Goal: Information Seeking & Learning: Understand process/instructions

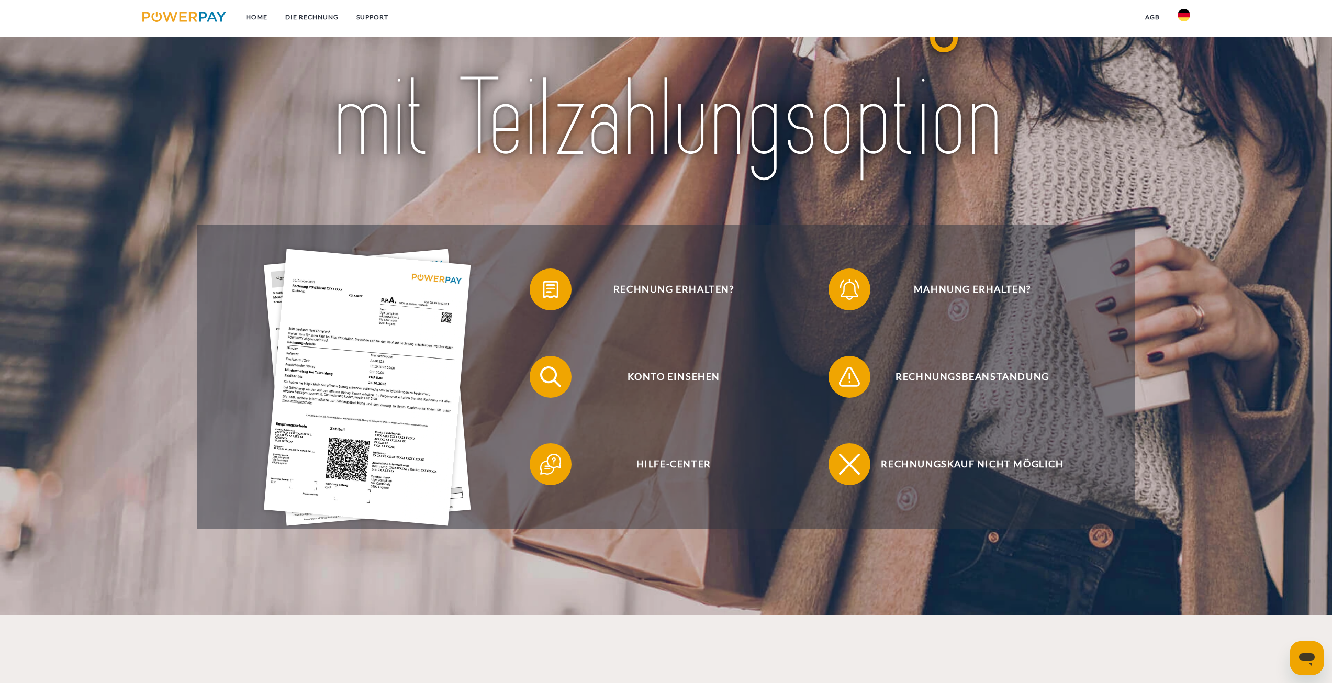
scroll to position [157, 0]
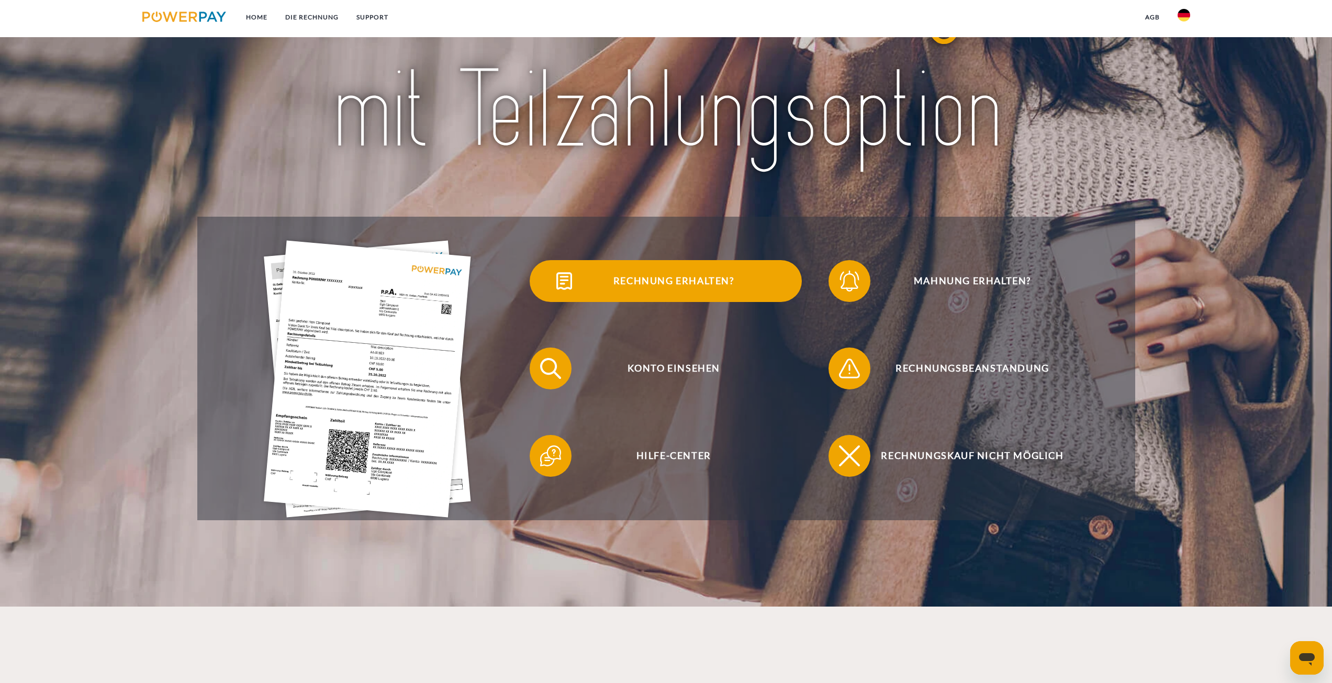
click at [614, 283] on span "Rechnung erhalten?" at bounding box center [673, 281] width 256 height 42
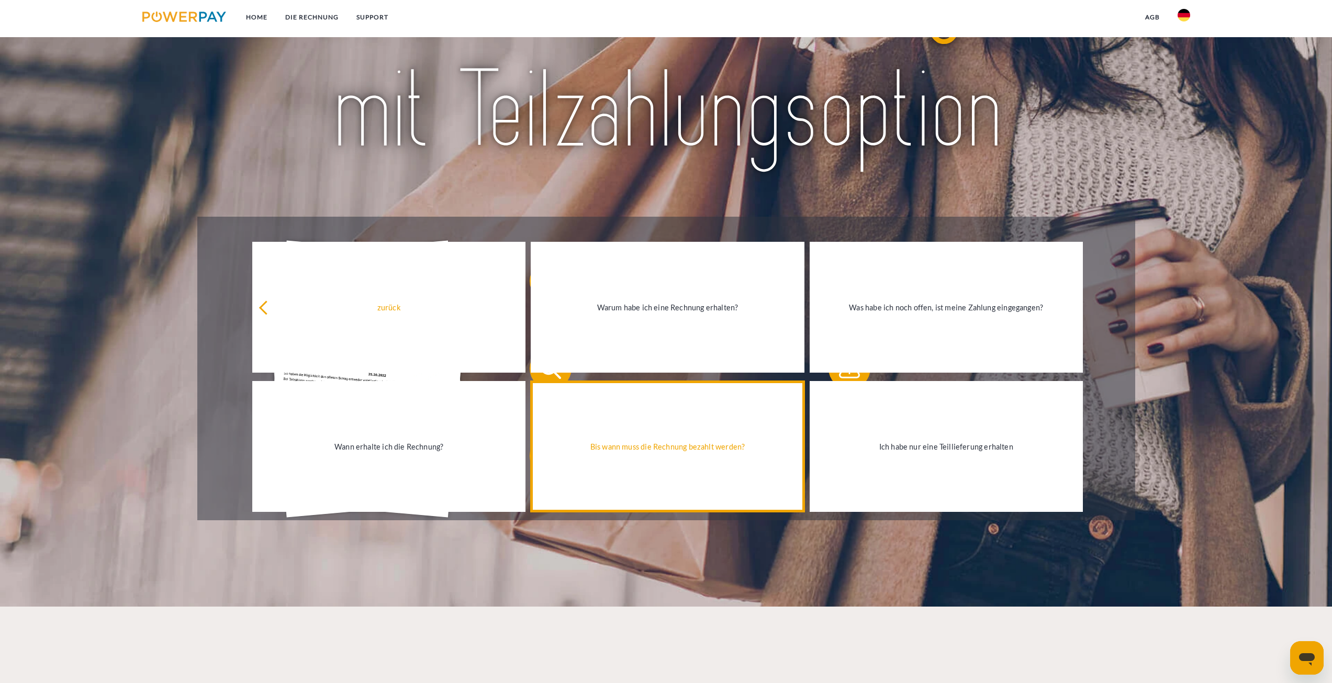
click at [655, 444] on div "Bis wann muss die Rechnung bezahlt werden?" at bounding box center [667, 446] width 261 height 14
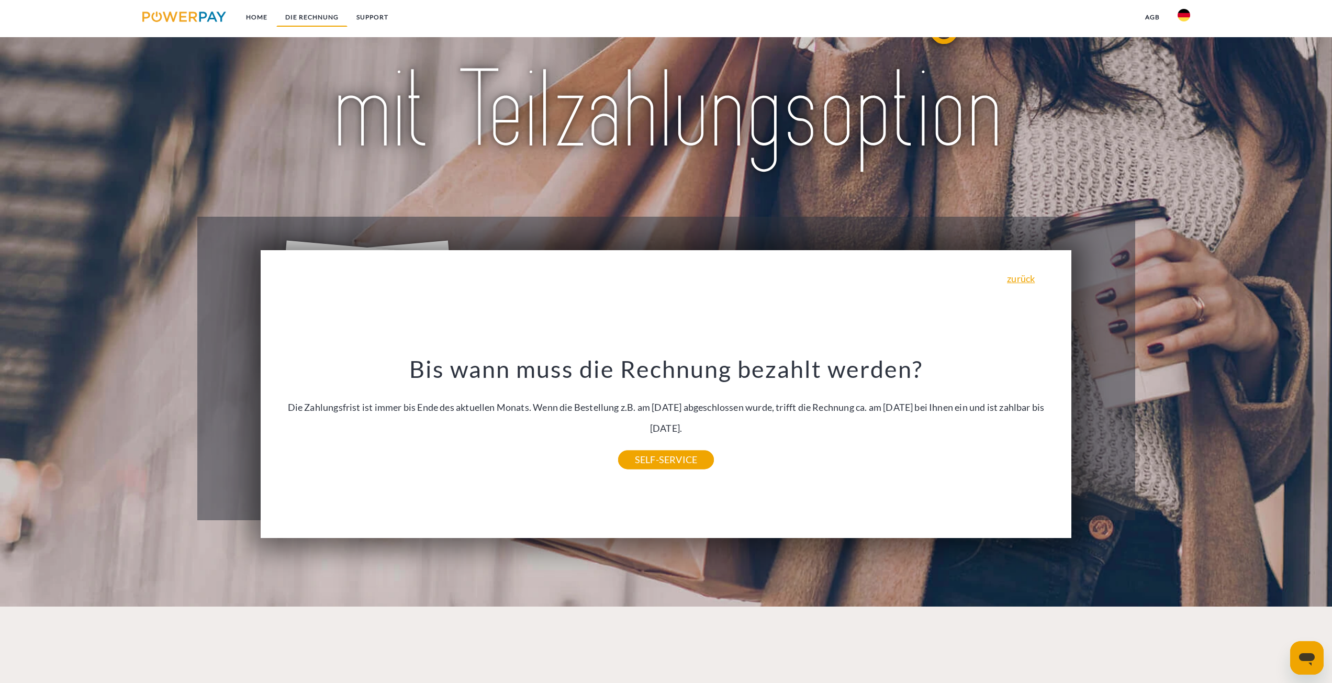
click at [306, 23] on link "DIE RECHNUNG" at bounding box center [311, 17] width 71 height 19
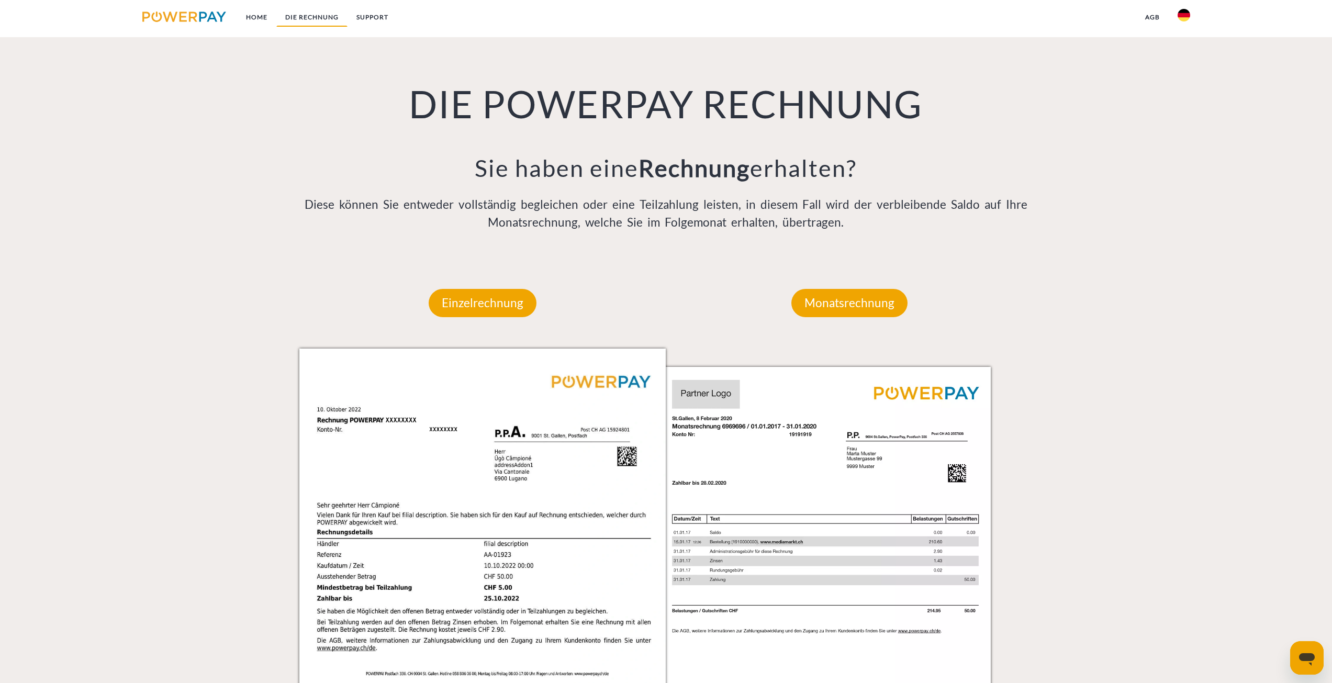
scroll to position [763, 0]
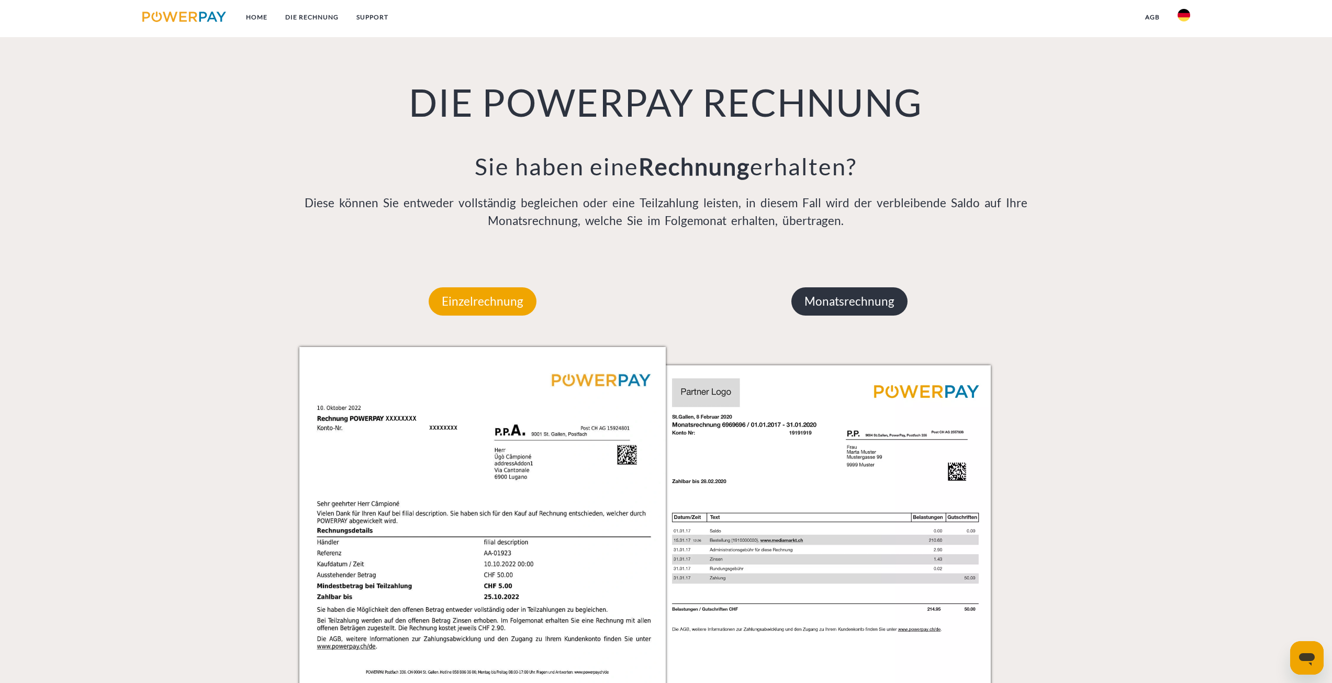
click at [869, 304] on p "Monatsrechnung" at bounding box center [849, 301] width 116 height 28
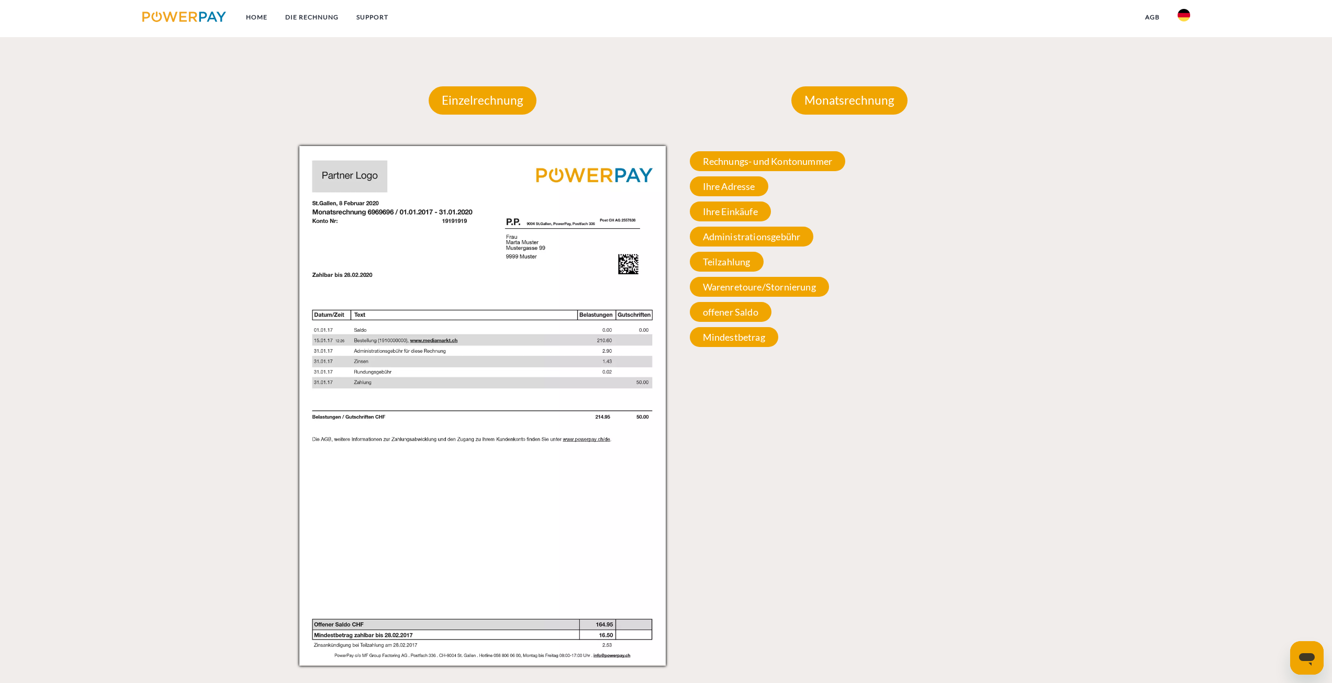
scroll to position [973, 0]
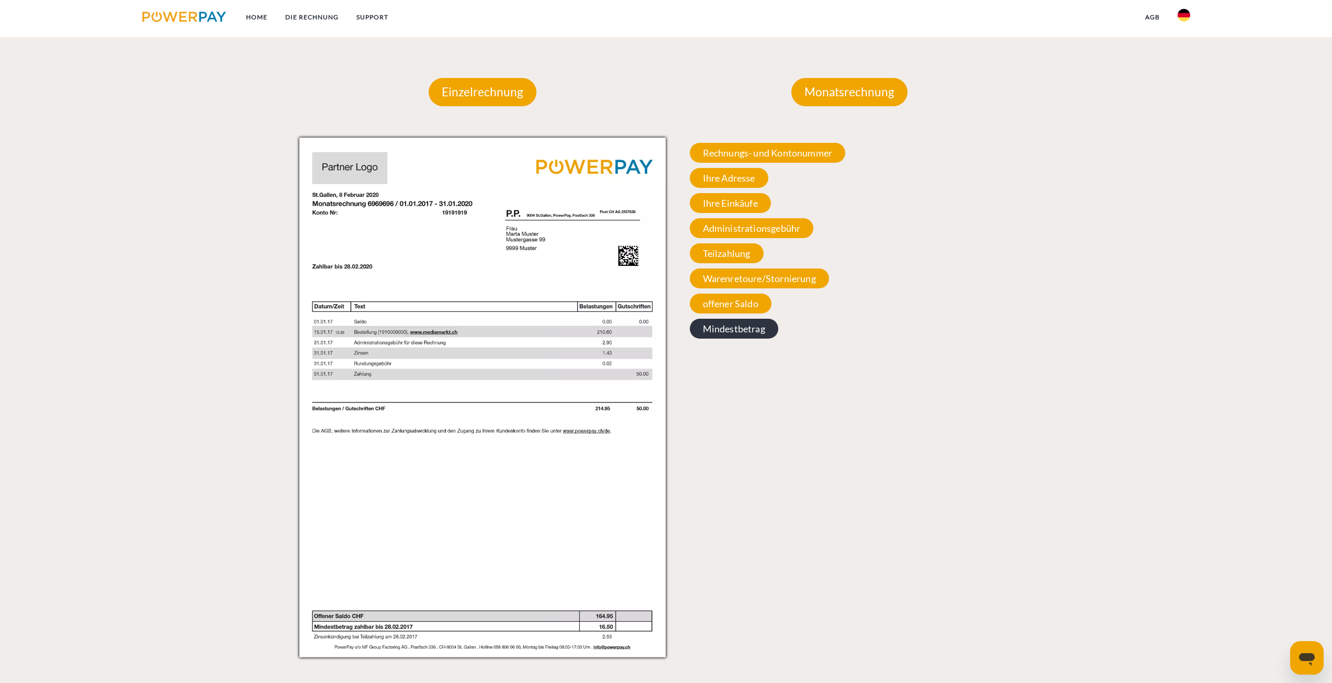
click at [735, 327] on span "Mindestbetrag" at bounding box center [734, 329] width 88 height 20
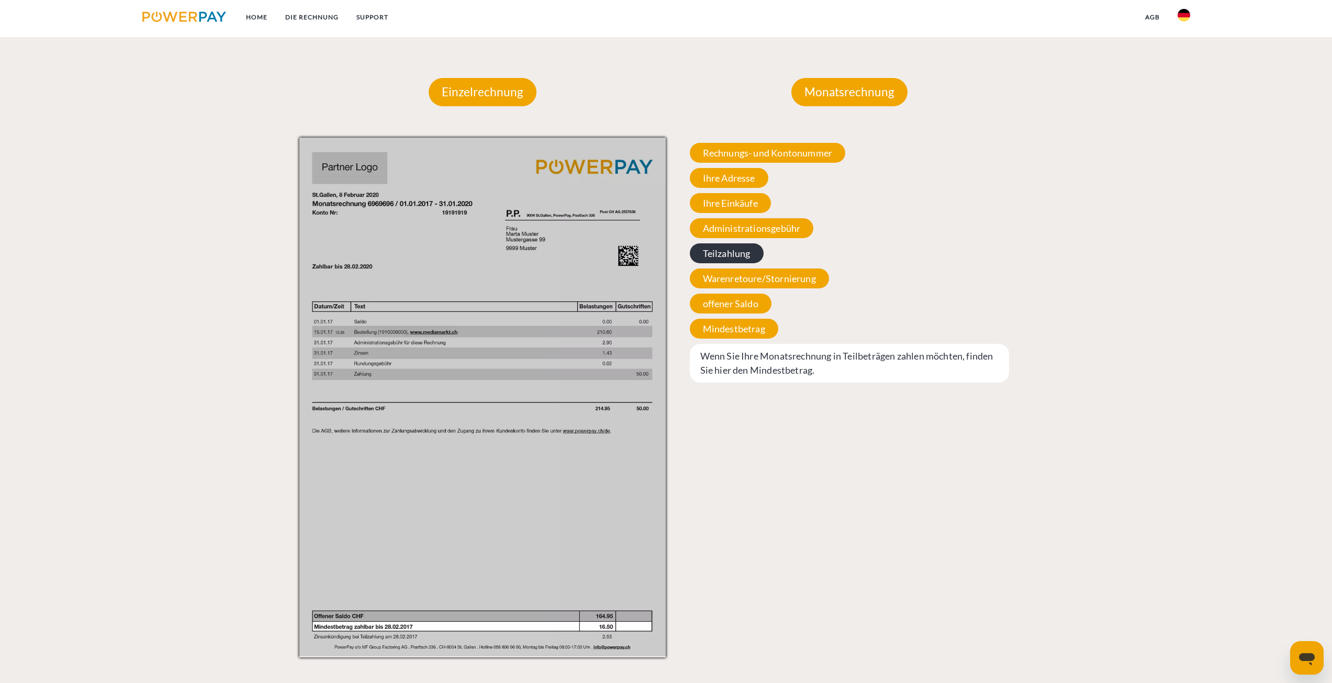
click at [739, 260] on span "Teilzahlung" at bounding box center [727, 253] width 74 height 20
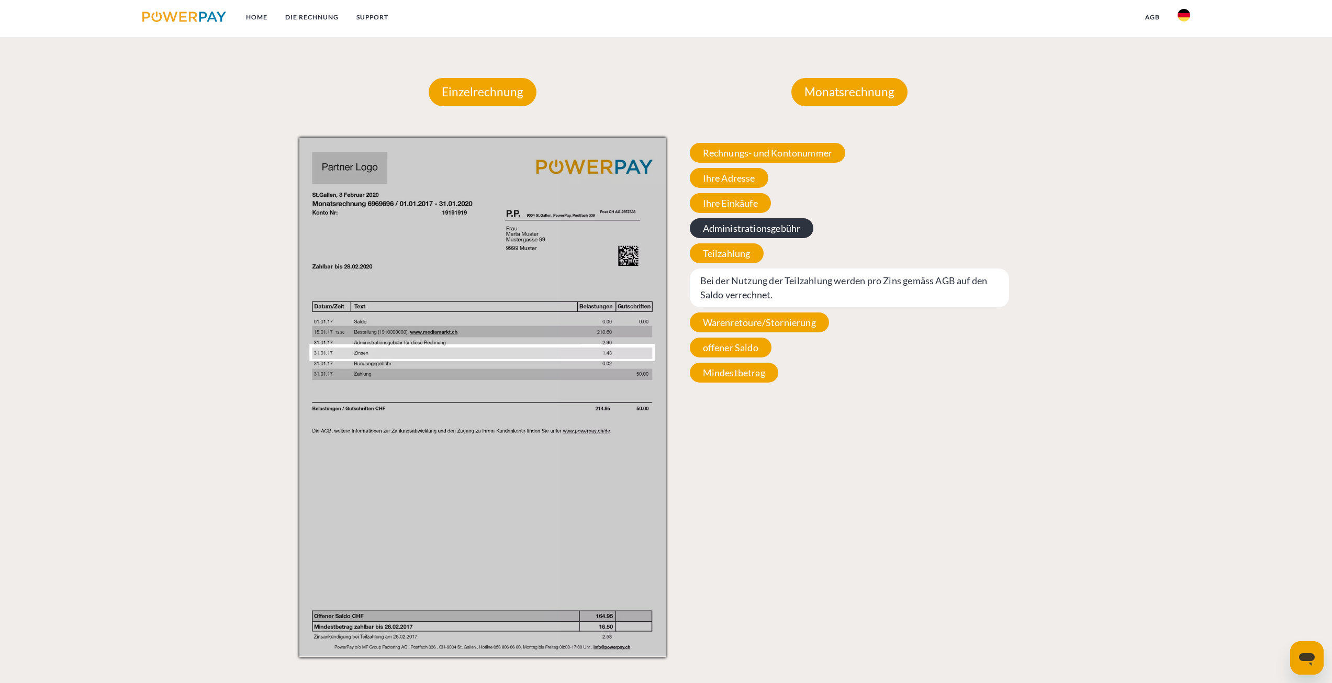
click at [758, 230] on span "Administrationsgebühr" at bounding box center [752, 228] width 124 height 20
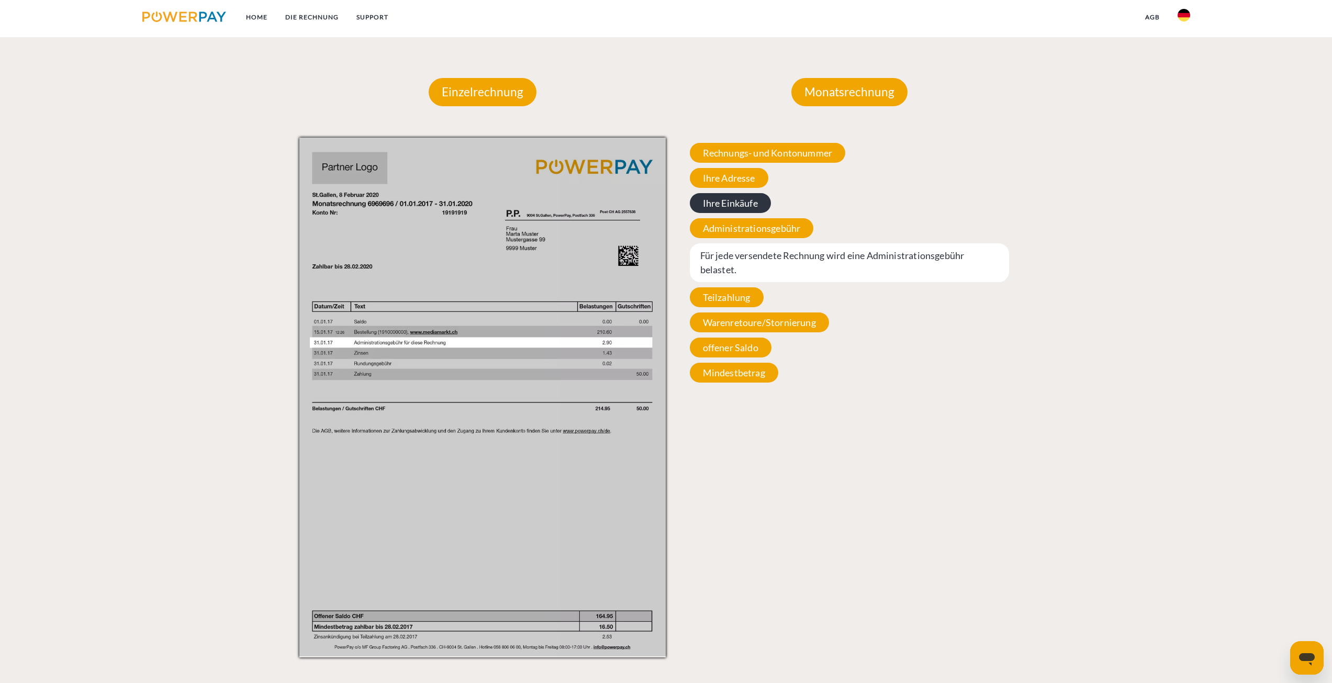
click at [754, 206] on span "Ihre Einkäufe" at bounding box center [730, 203] width 81 height 20
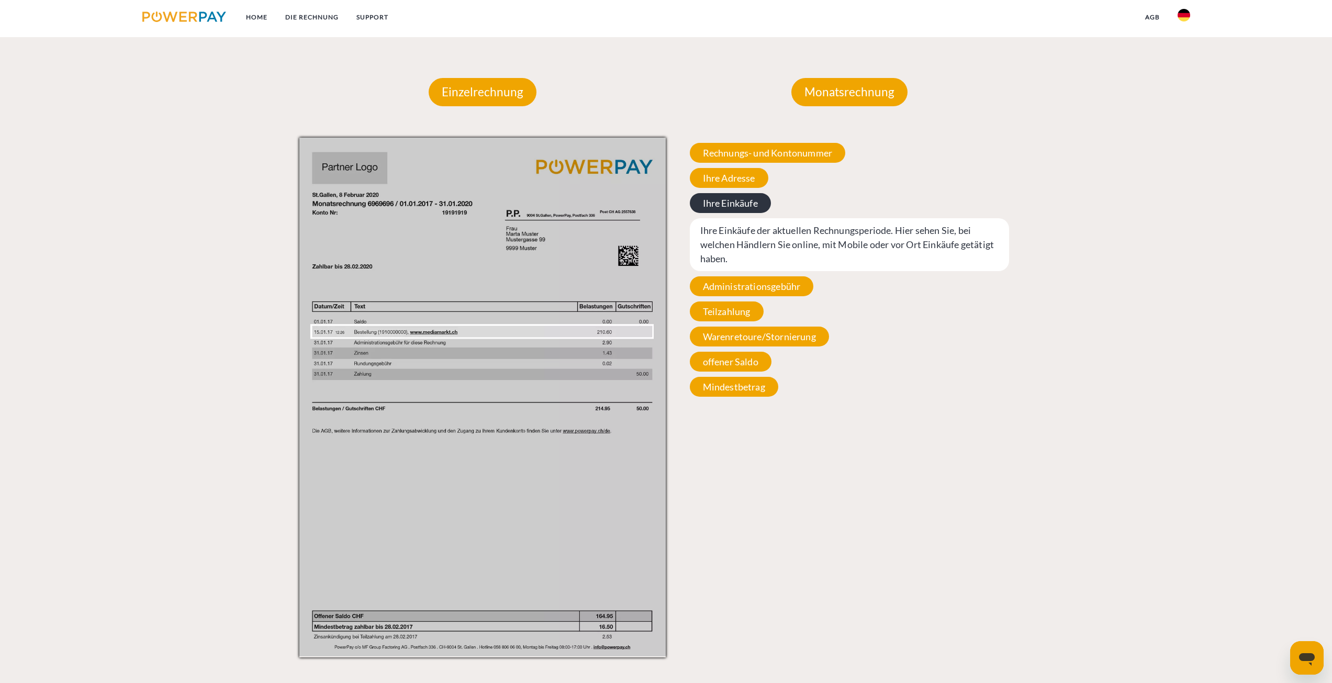
click at [722, 196] on span "Ihre Einkäufe" at bounding box center [730, 203] width 81 height 20
click at [724, 183] on span "Ihre Adresse" at bounding box center [729, 178] width 78 height 20
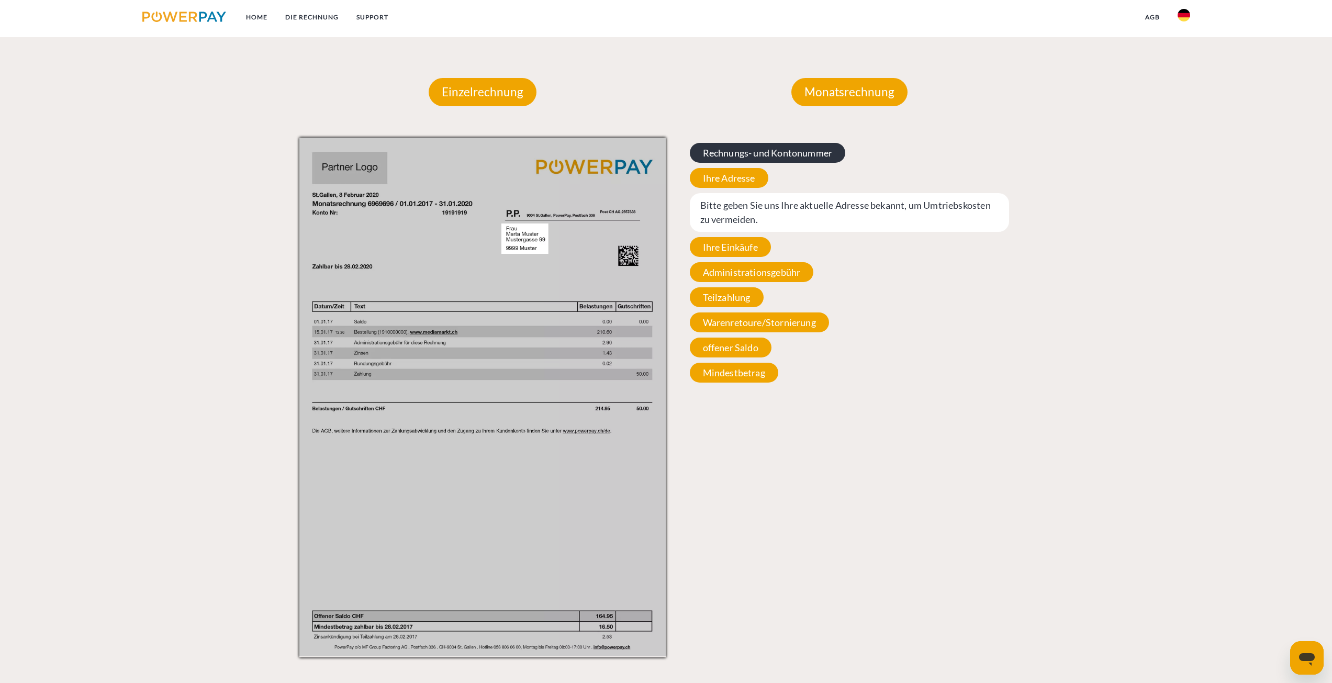
click at [743, 151] on span "Rechnungs- und Kontonummer" at bounding box center [768, 153] width 156 height 20
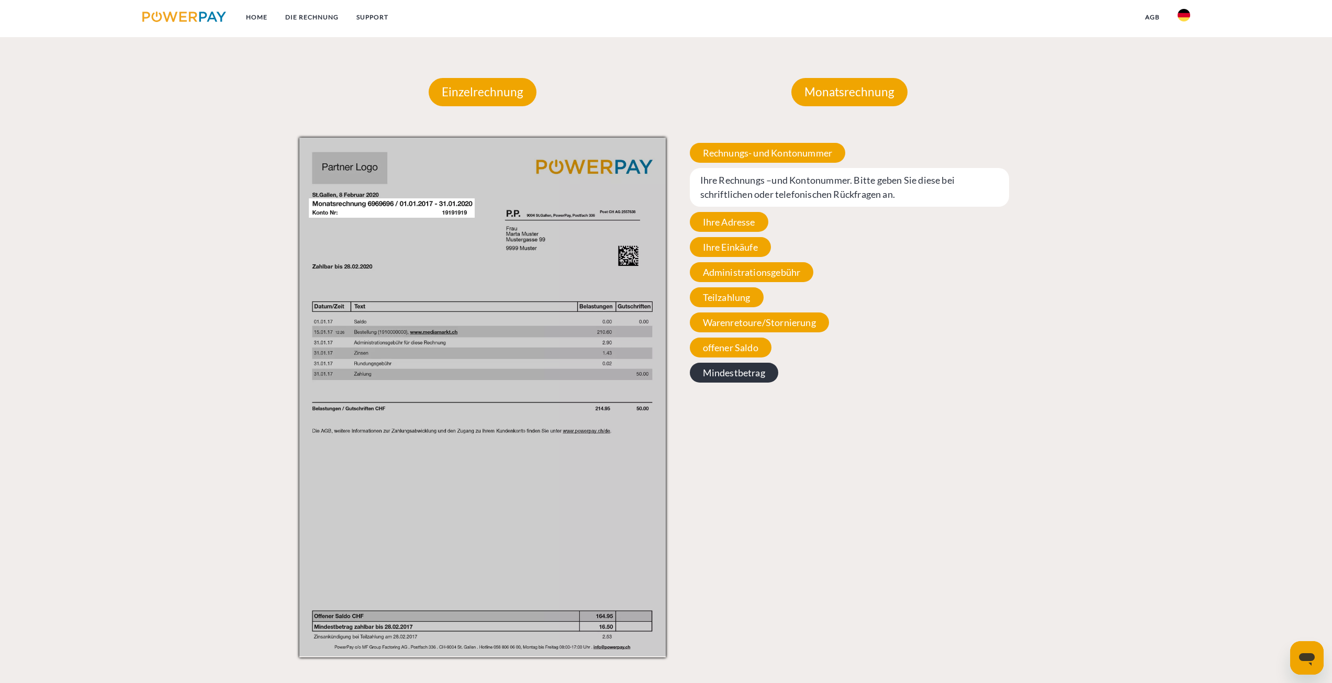
click at [728, 373] on span "Mindestbetrag" at bounding box center [734, 373] width 88 height 20
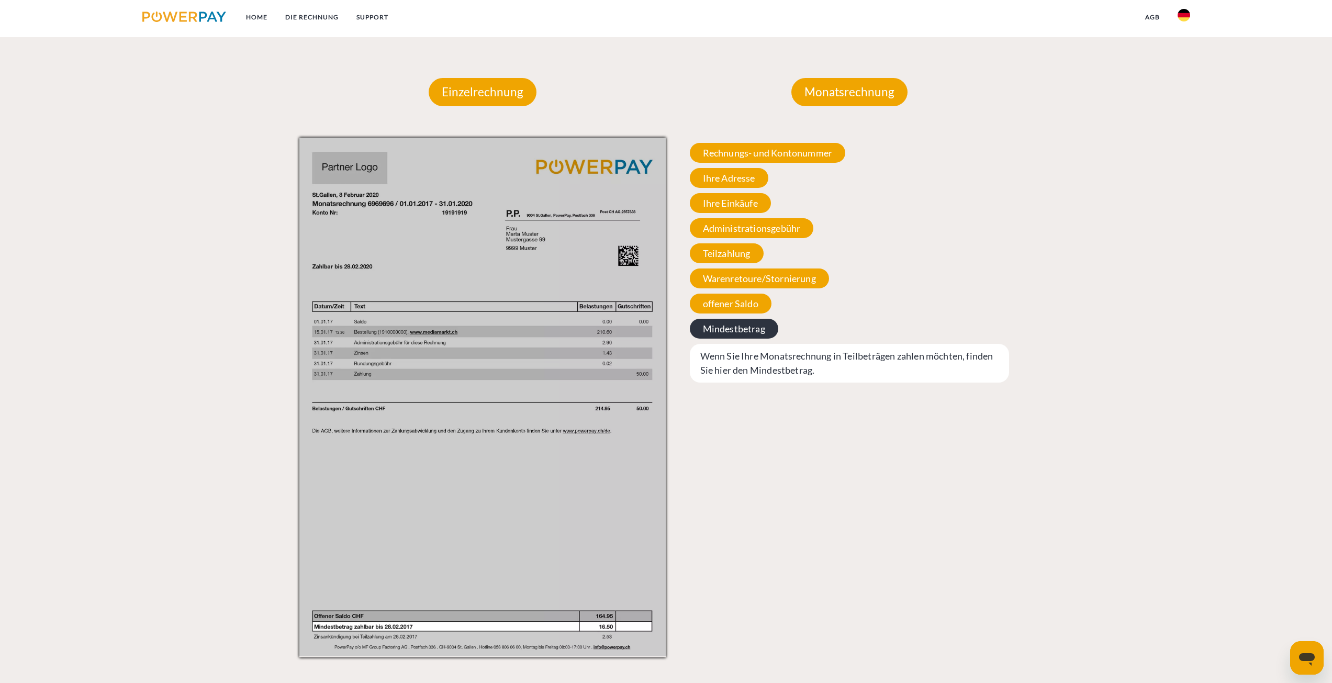
click at [739, 324] on span "Mindestbetrag" at bounding box center [734, 329] width 88 height 20
click at [740, 298] on span "offener Saldo" at bounding box center [731, 304] width 82 height 20
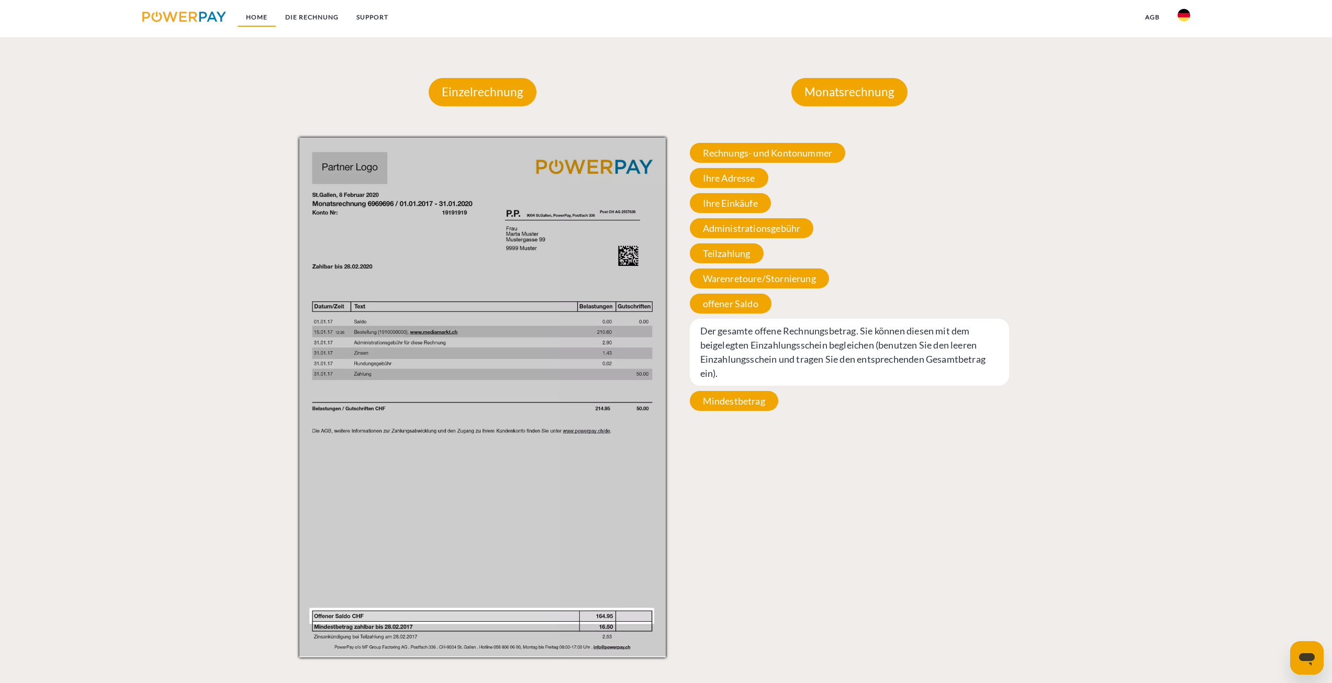
click at [251, 20] on link "Home" at bounding box center [256, 17] width 39 height 19
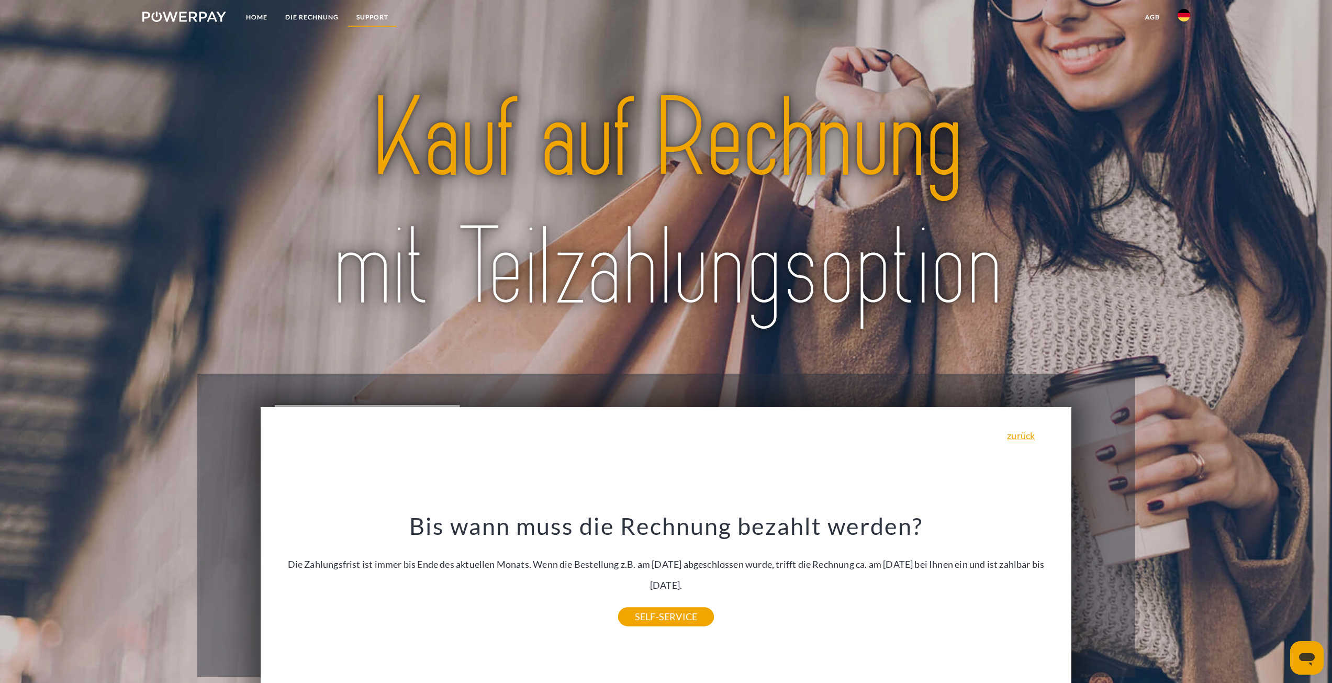
click at [378, 13] on link "SUPPORT" at bounding box center [372, 17] width 50 height 19
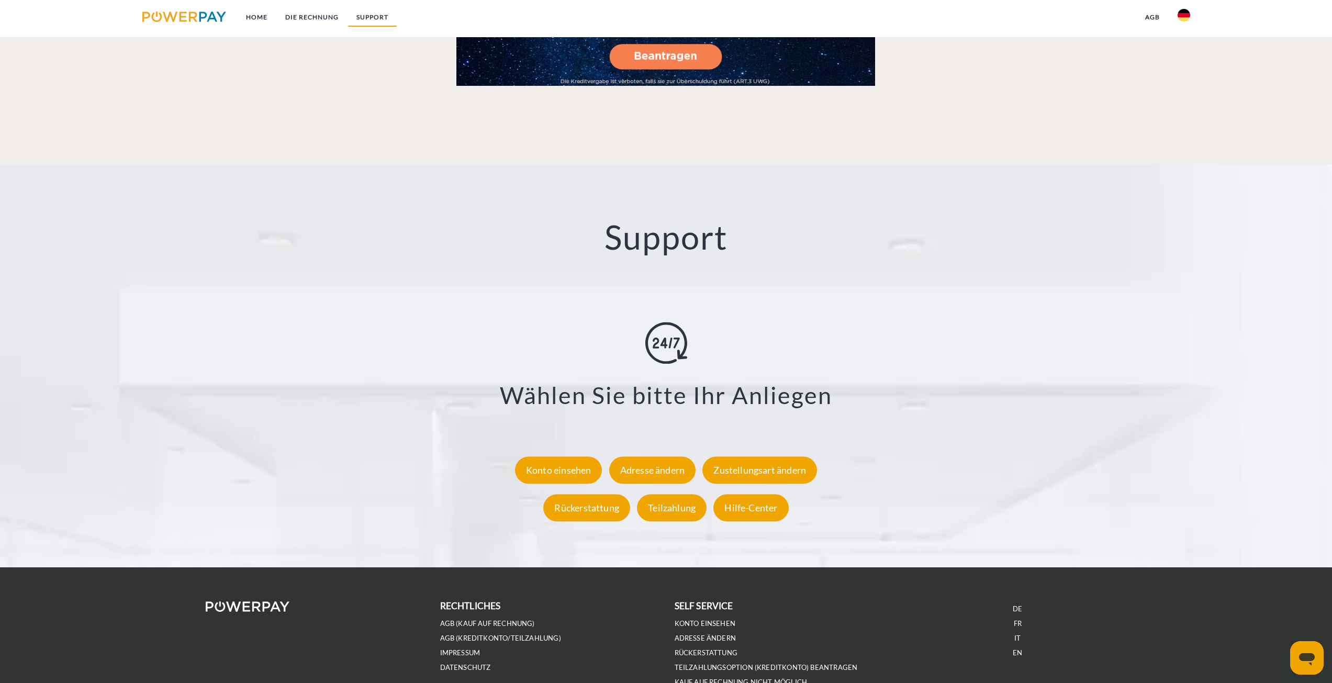
scroll to position [1816, 0]
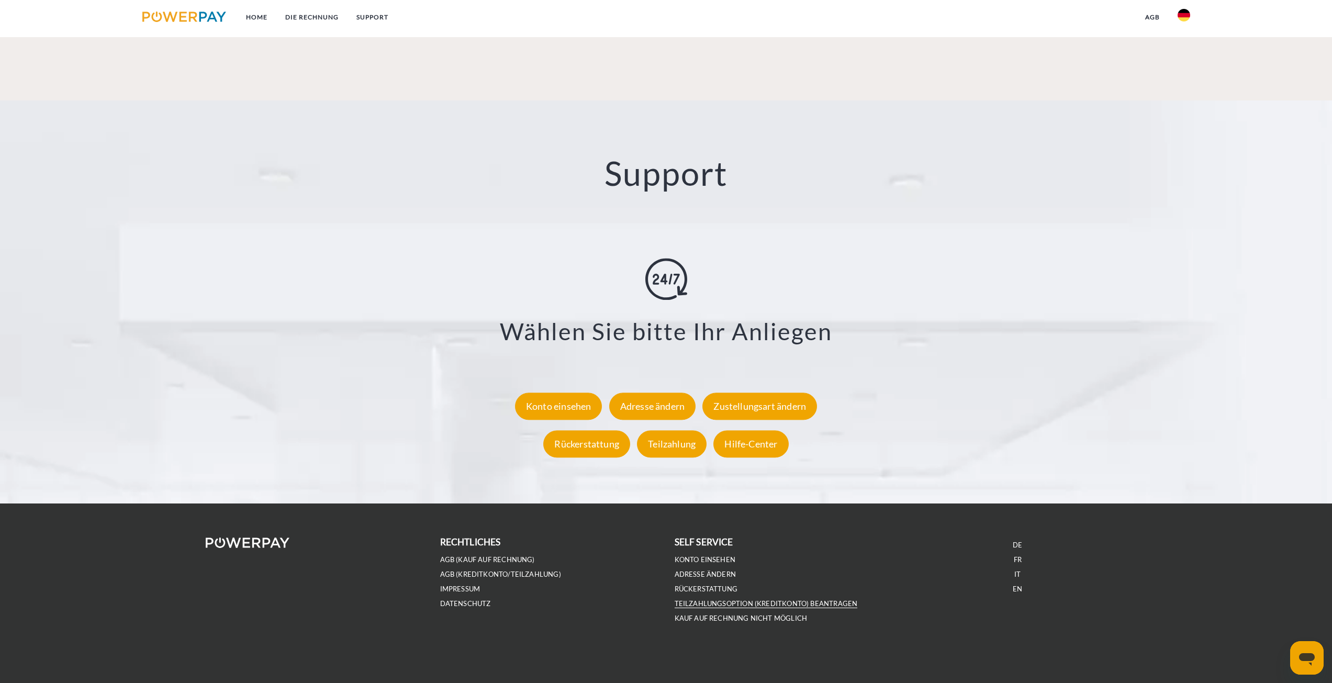
click at [753, 601] on link "Teilzahlungsoption (KREDITKONTO) beantragen" at bounding box center [766, 603] width 183 height 9
click at [677, 447] on div "Teilzahlung" at bounding box center [672, 444] width 70 height 27
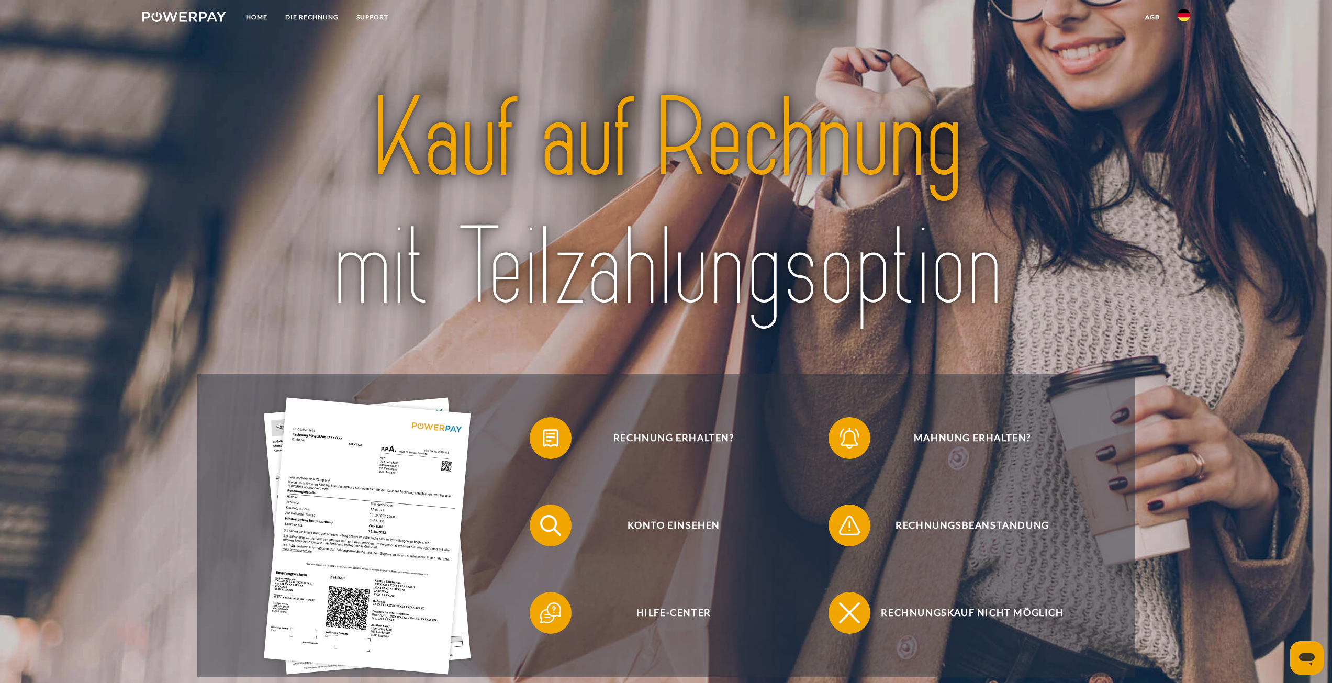
click at [368, 506] on img at bounding box center [367, 535] width 207 height 277
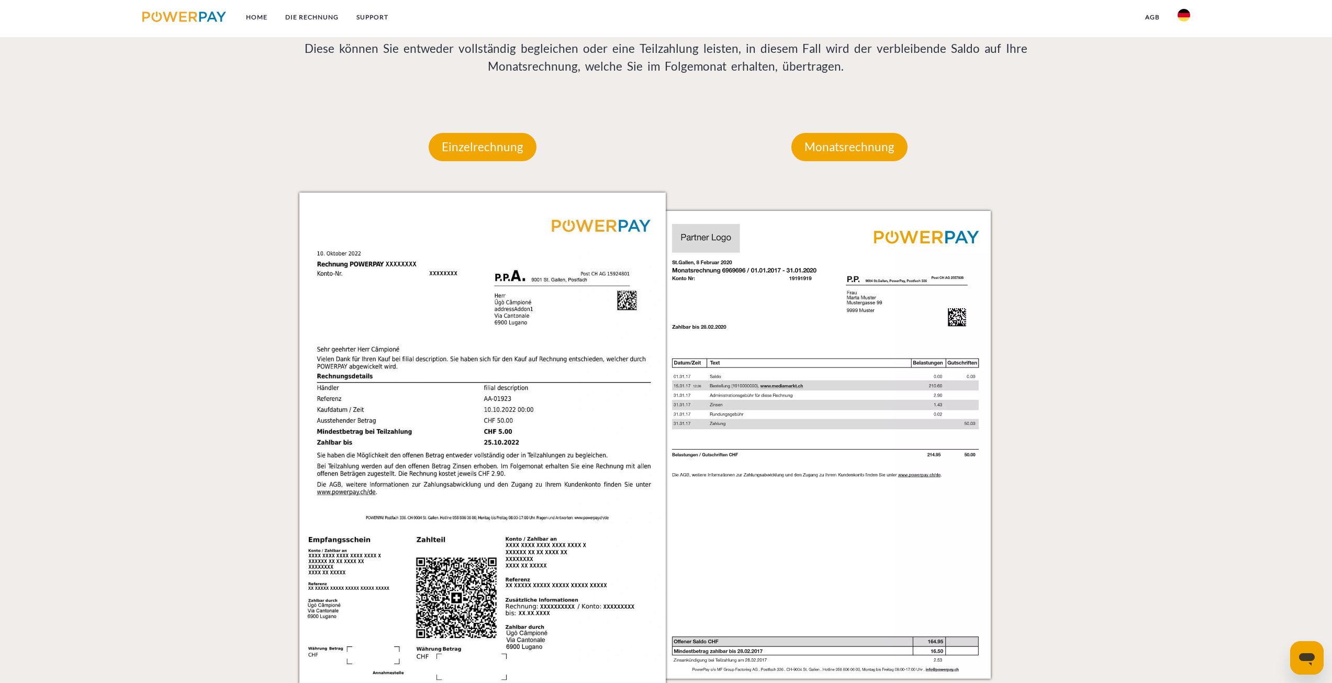
scroll to position [1019, 0]
